Goal: Navigation & Orientation: Find specific page/section

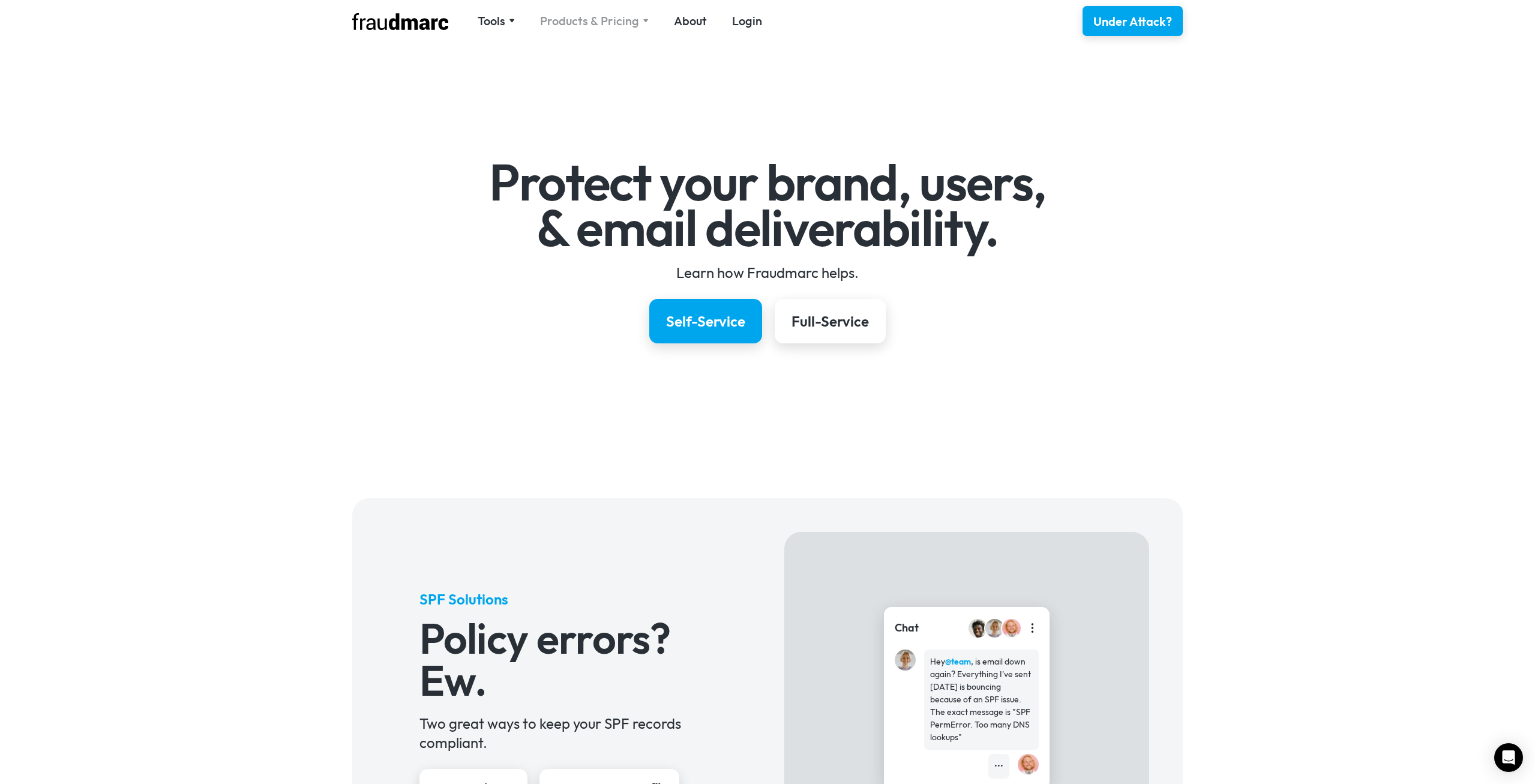
click at [628, 26] on div "Products & Pricing" at bounding box center [589, 21] width 99 height 17
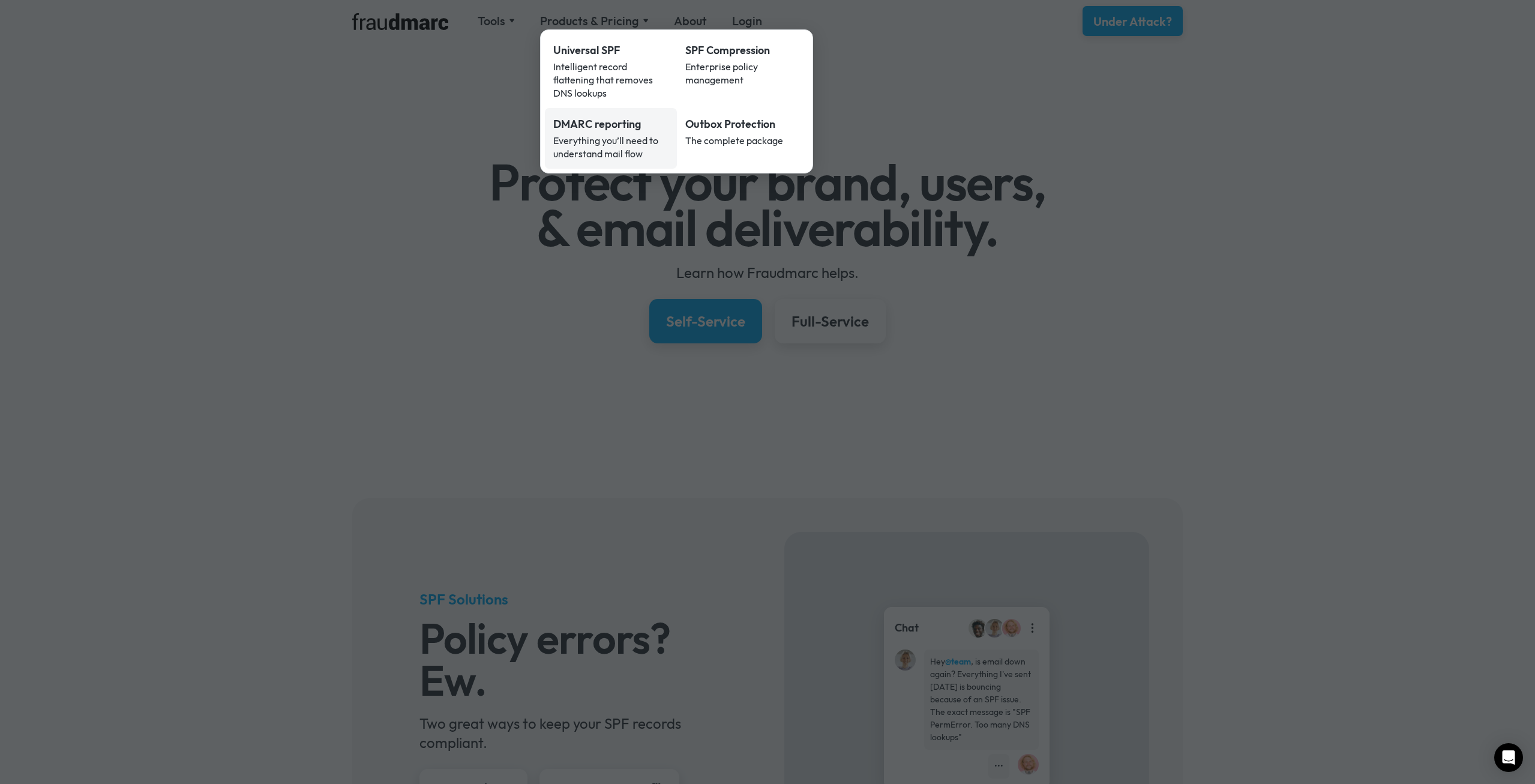
click at [596, 134] on div "Everything you’ll need to understand mail flow" at bounding box center [611, 147] width 115 height 26
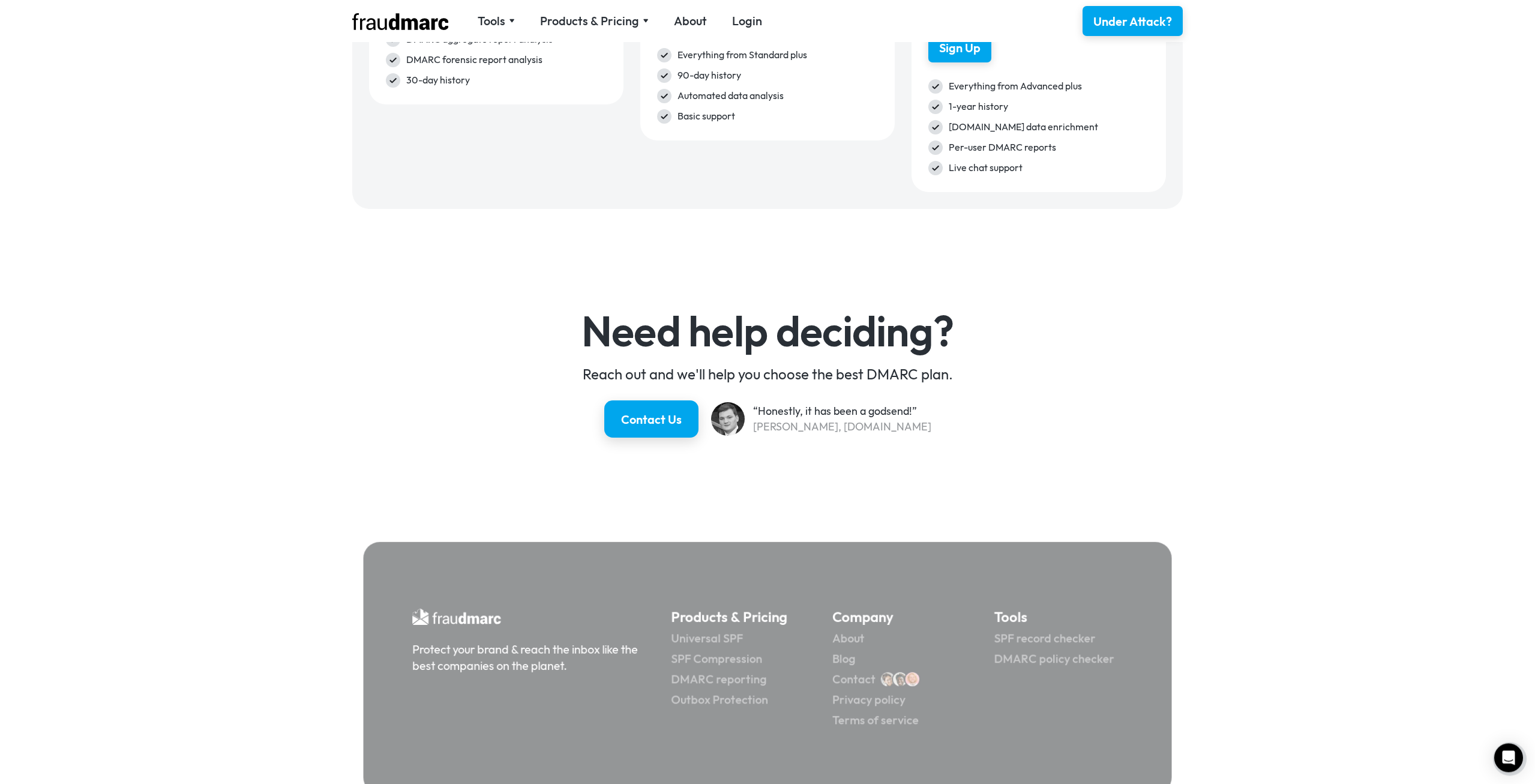
scroll to position [2004, 0]
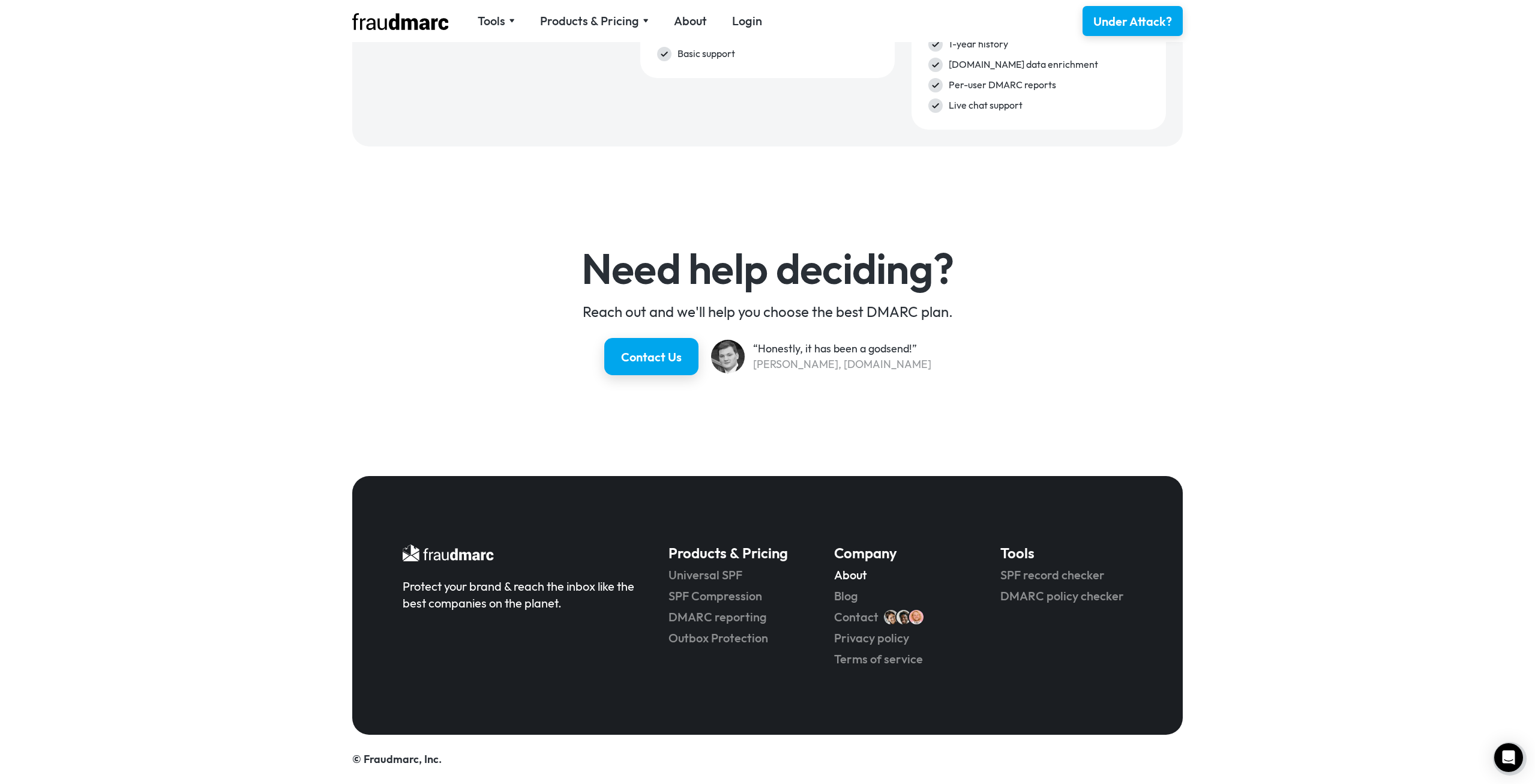
click at [856, 581] on link "About" at bounding box center [900, 575] width 132 height 17
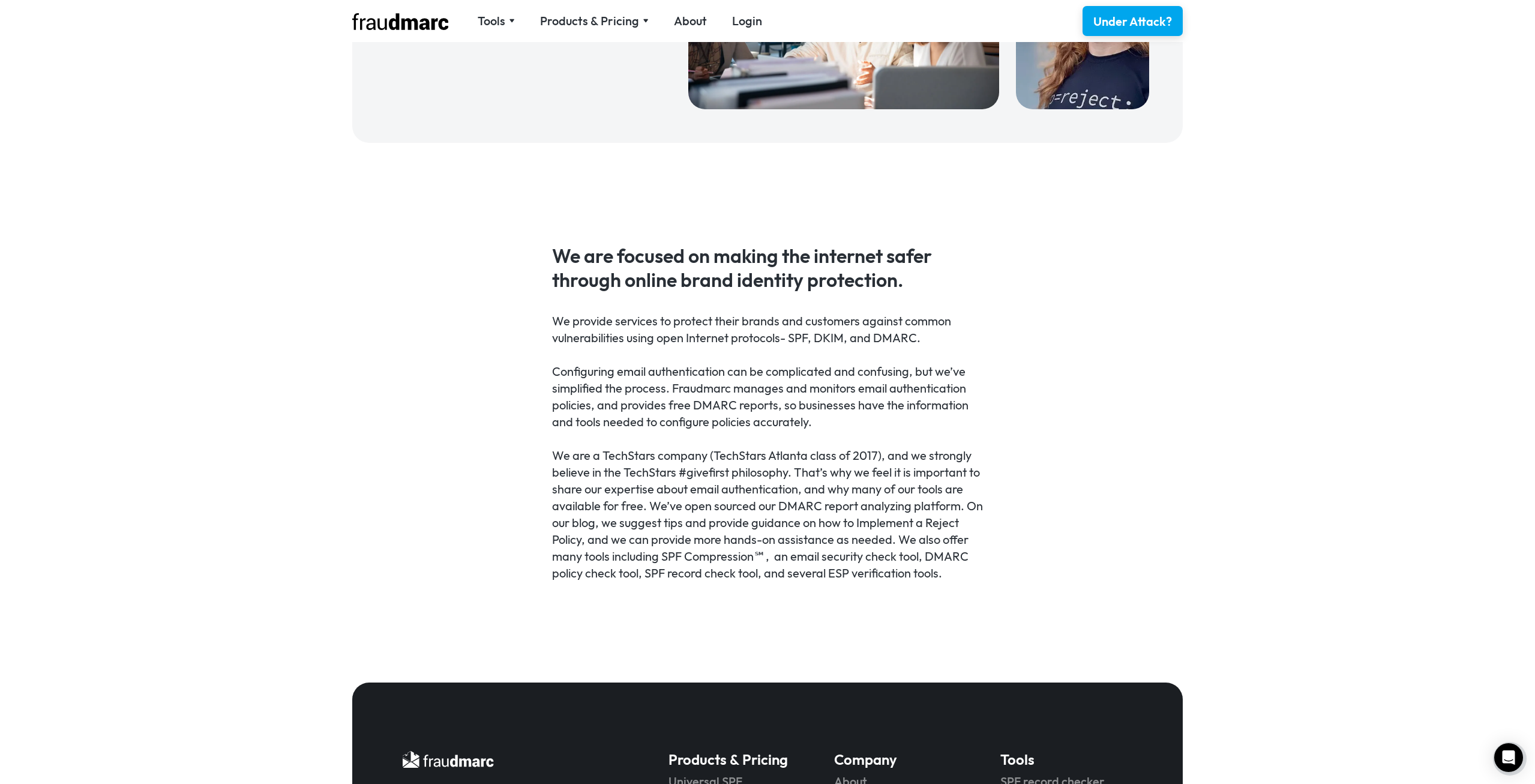
scroll to position [635, 0]
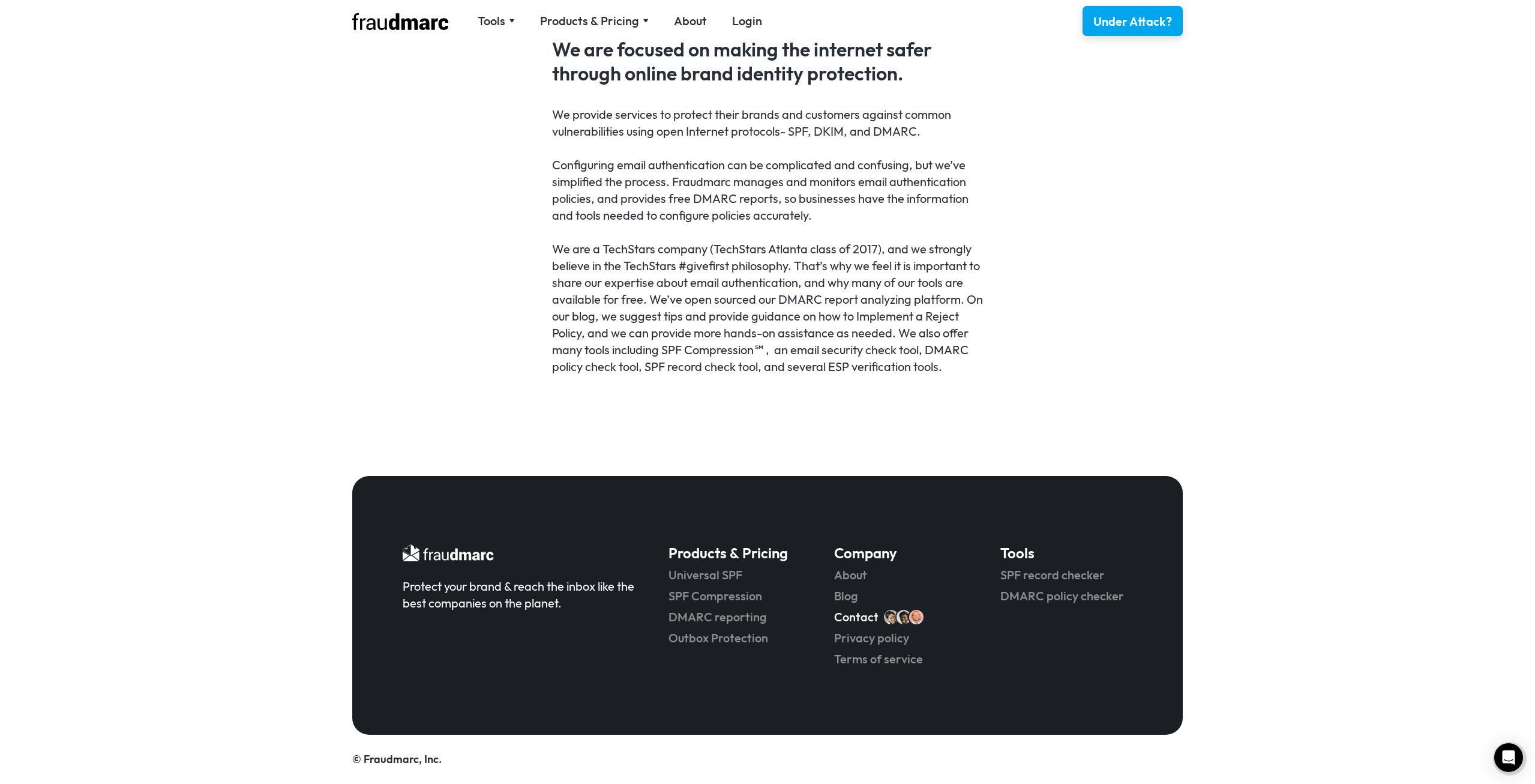
click at [856, 619] on link "Contact" at bounding box center [856, 617] width 44 height 17
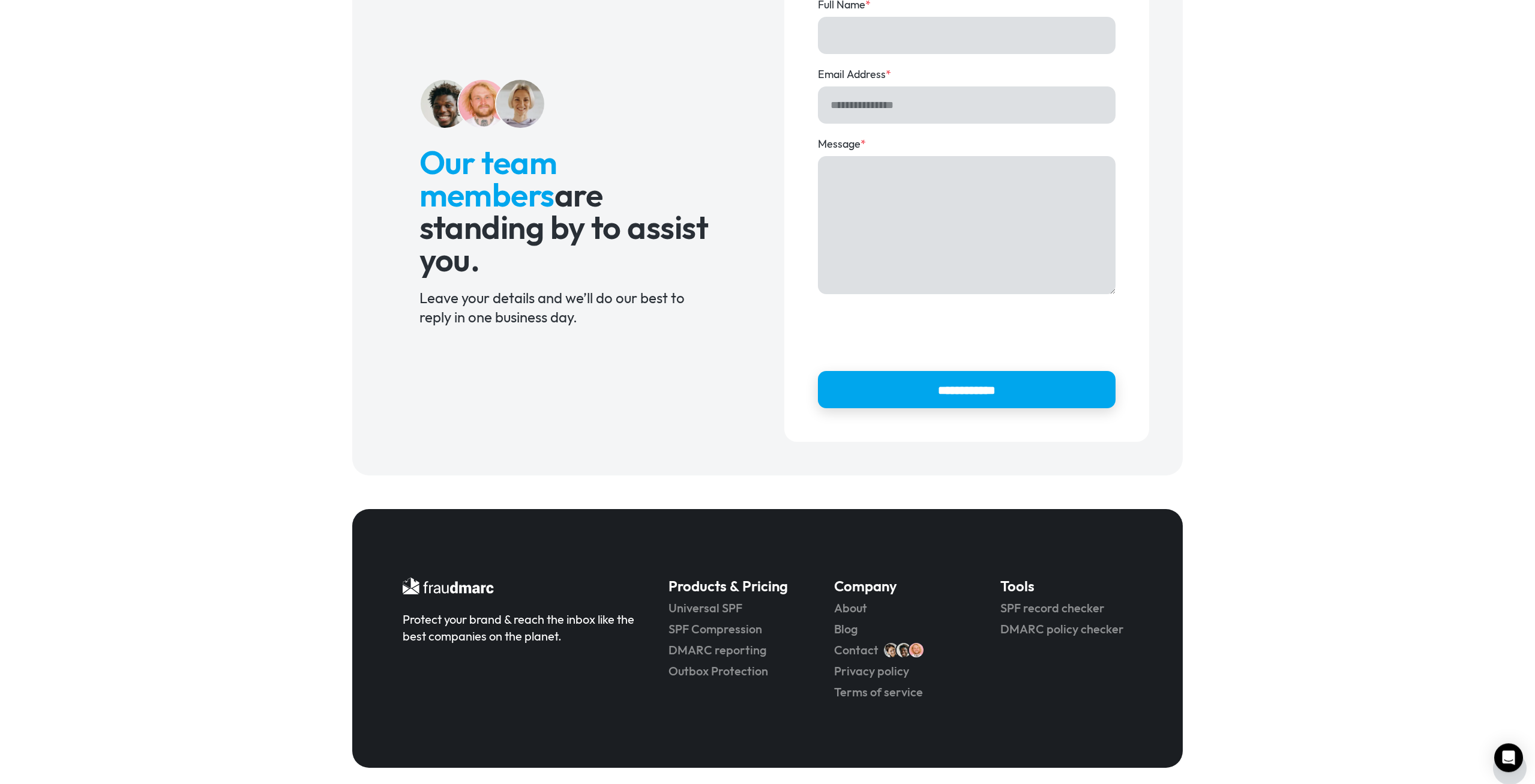
scroll to position [178, 0]
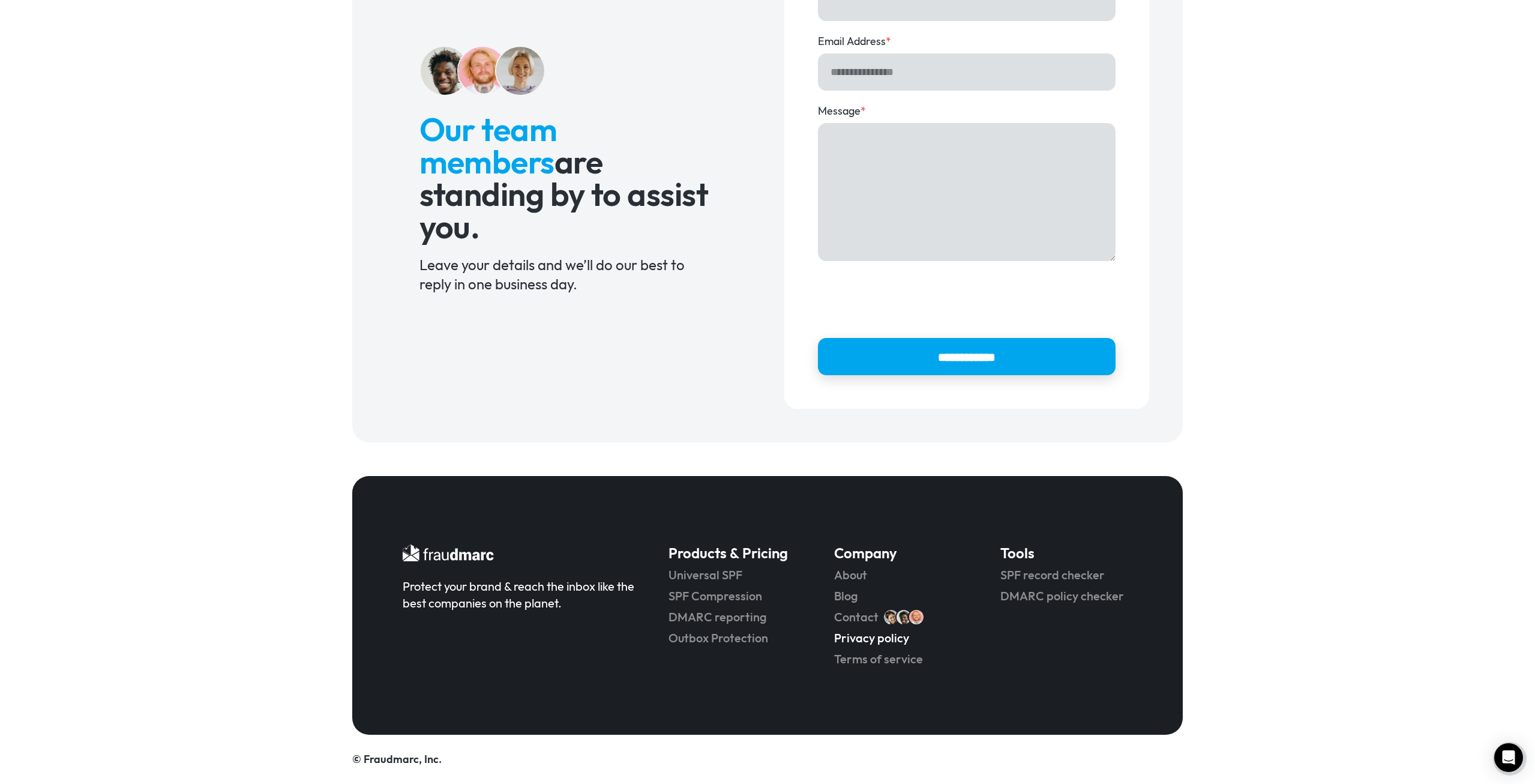
click at [868, 639] on link "Privacy policy" at bounding box center [900, 638] width 132 height 17
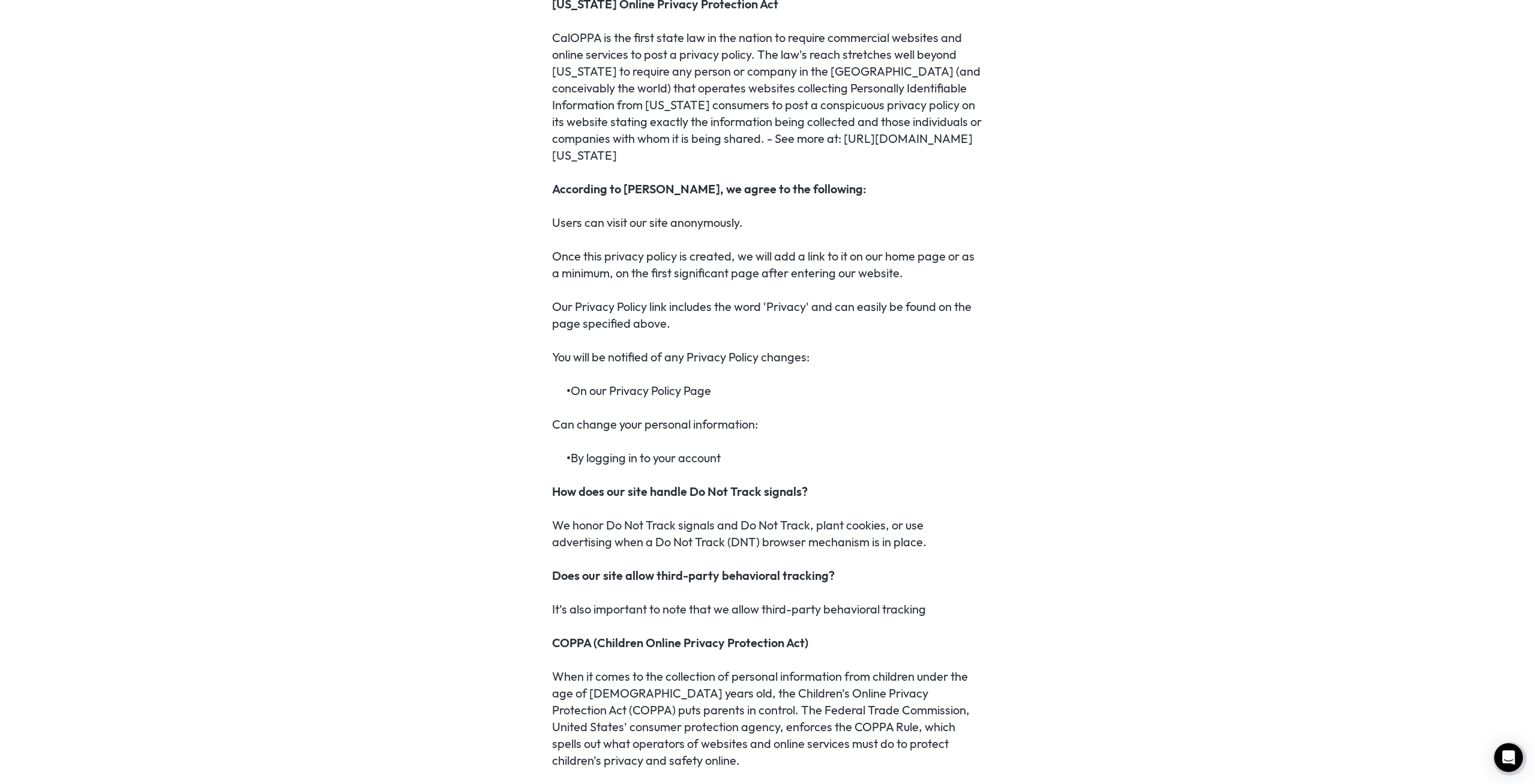
scroll to position [4208, 0]
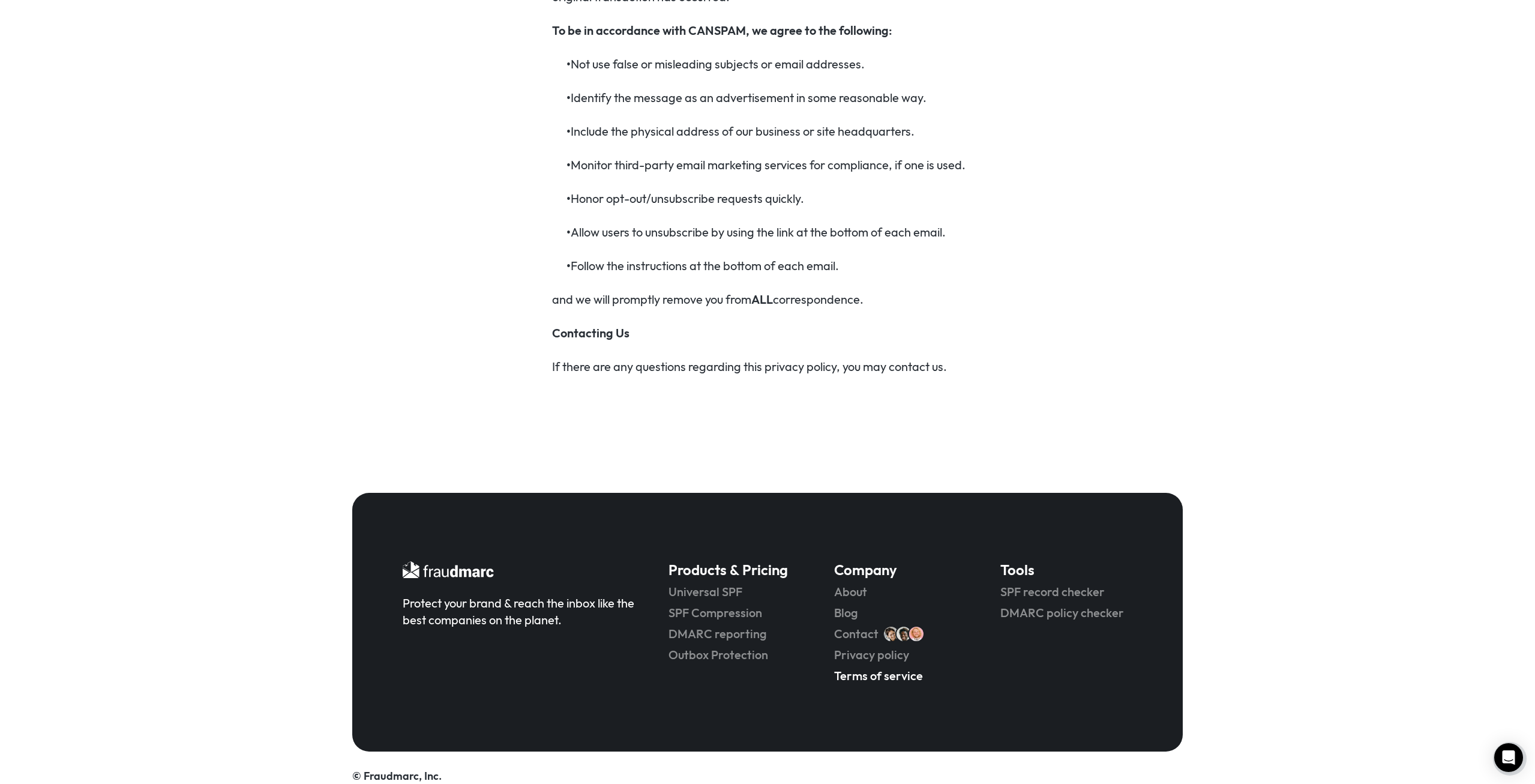
click at [867, 667] on link "Terms of service" at bounding box center [900, 676] width 132 height 17
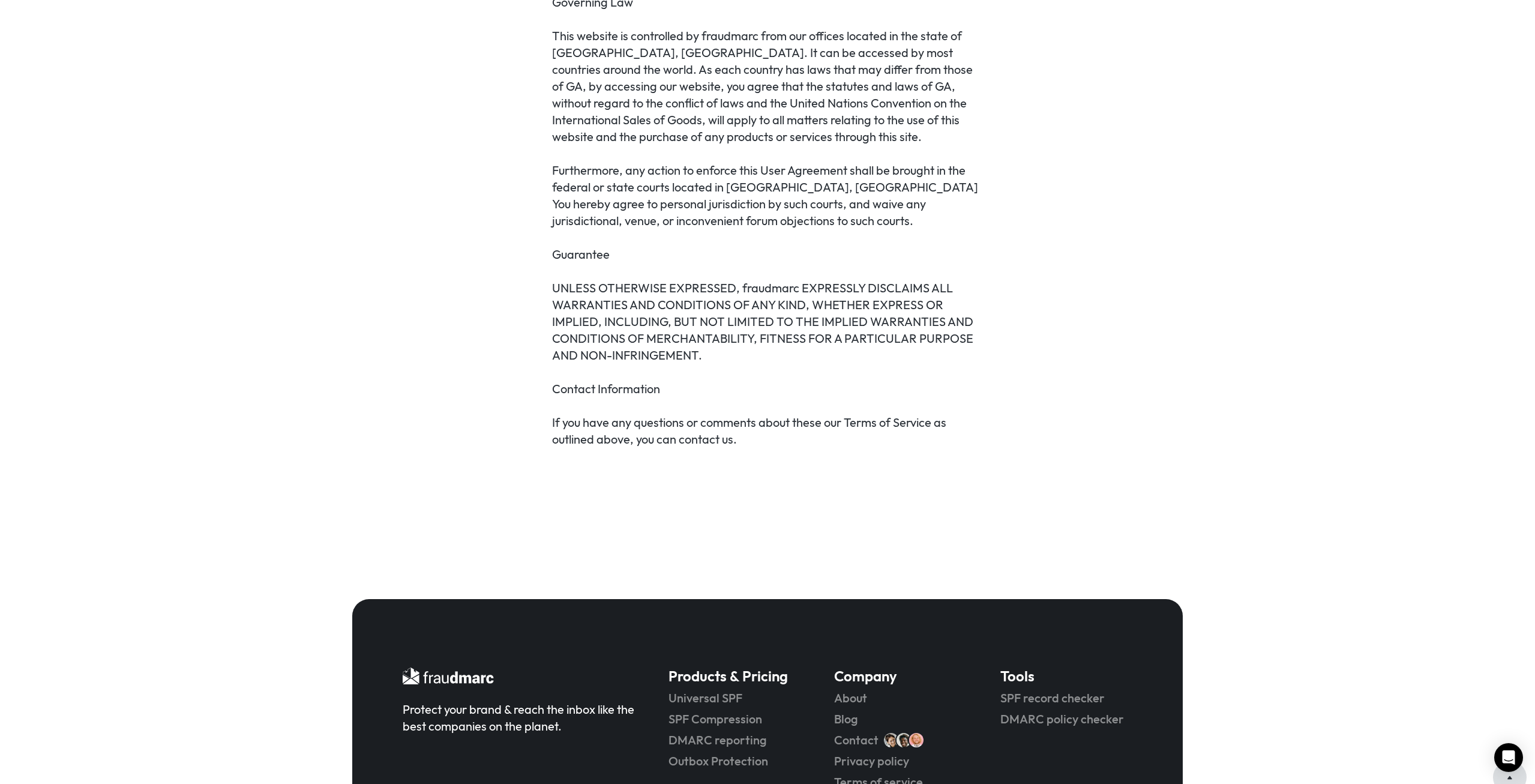
scroll to position [3079, 0]
